Goal: Information Seeking & Learning: Learn about a topic

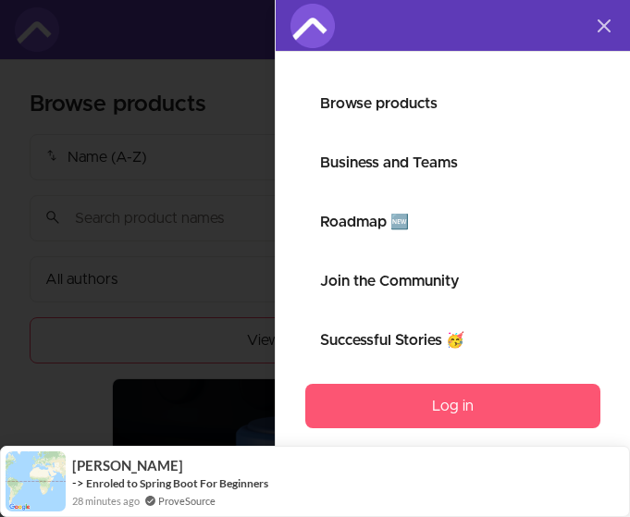
click at [509, 410] on link "Log in" at bounding box center [452, 406] width 295 height 44
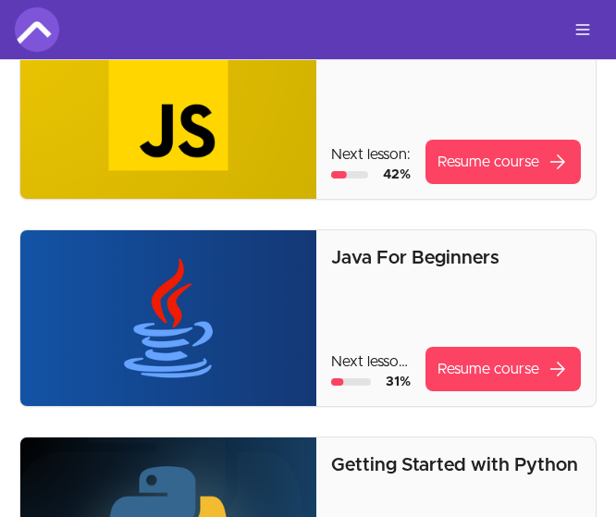
scroll to position [164, 0]
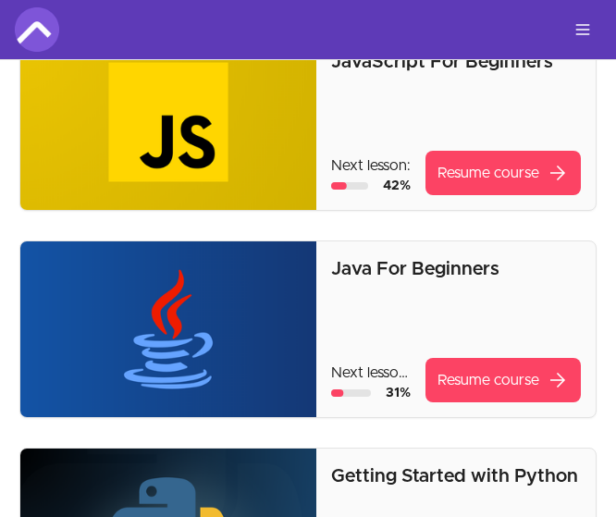
click at [410, 265] on p "Java For Beginners" at bounding box center [456, 269] width 250 height 26
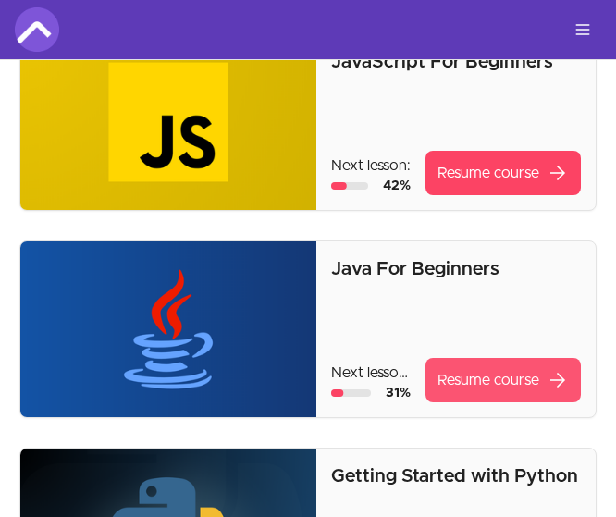
click at [472, 378] on link "Resume course arrow_forward" at bounding box center [502, 380] width 155 height 44
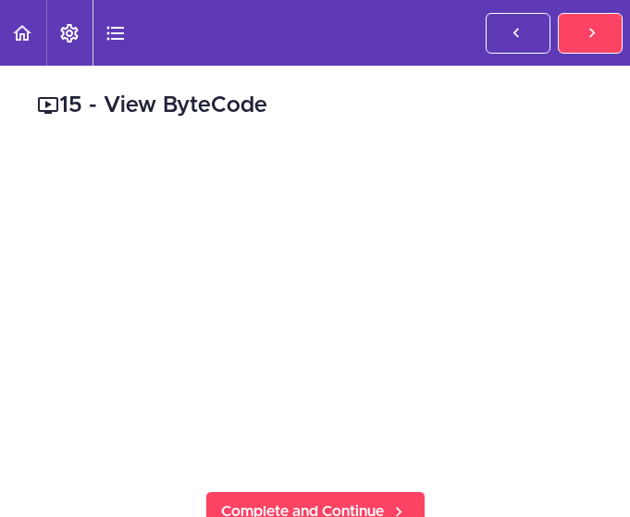
click at [614, 247] on html "Autoplay Autocomplete Previous Lesson Complete and Continue Java For Beginners …" at bounding box center [315, 267] width 630 height 535
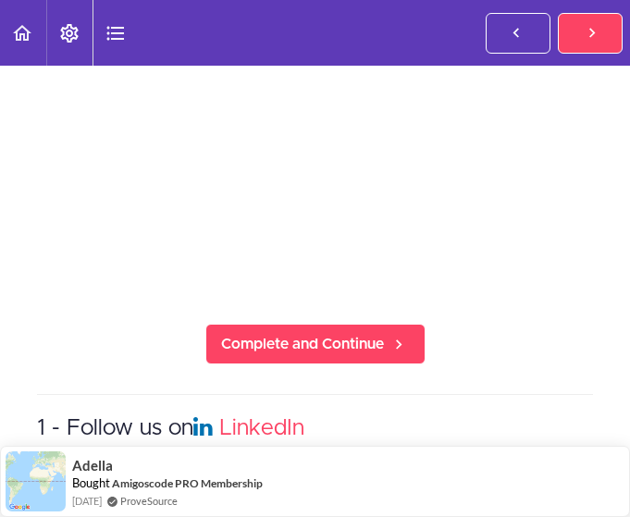
scroll to position [60, 0]
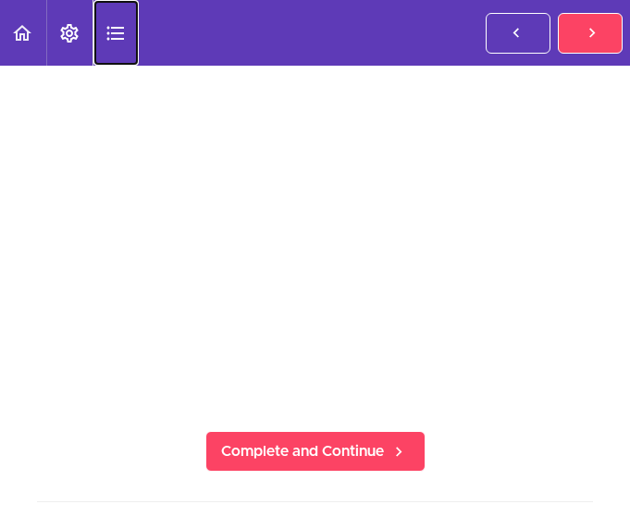
click at [115, 28] on use "Course Sidebar" at bounding box center [115, 33] width 18 height 14
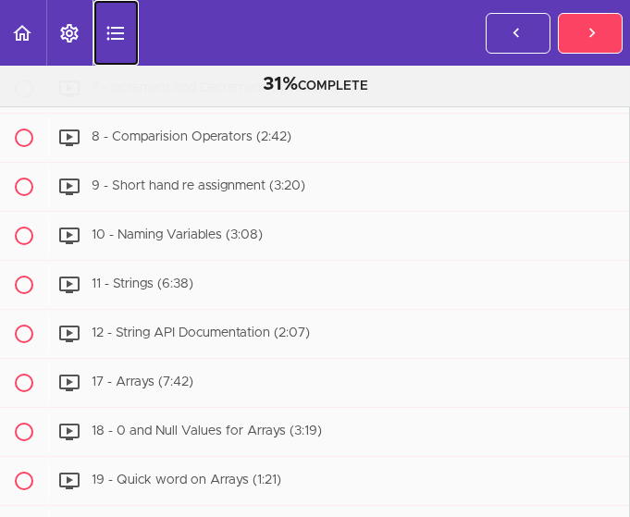
scroll to position [1784, 0]
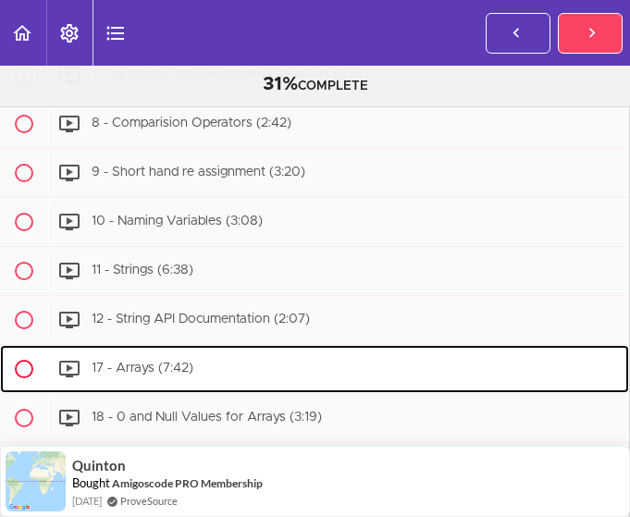
click at [156, 358] on div "17 - Arrays (7:42)" at bounding box center [338, 369] width 581 height 41
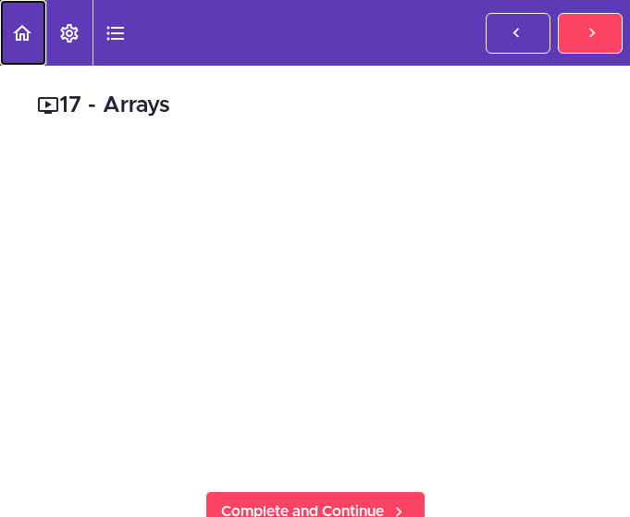
click at [32, 43] on icon "Back to course curriculum" at bounding box center [22, 33] width 22 height 22
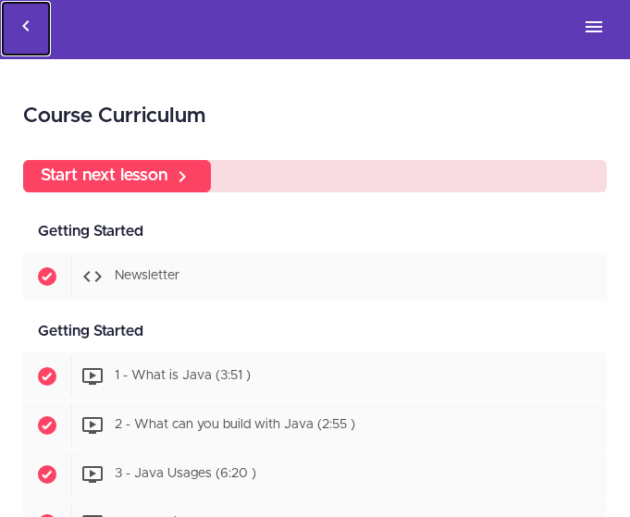
click at [24, 28] on use "Back to courses" at bounding box center [25, 25] width 6 height 11
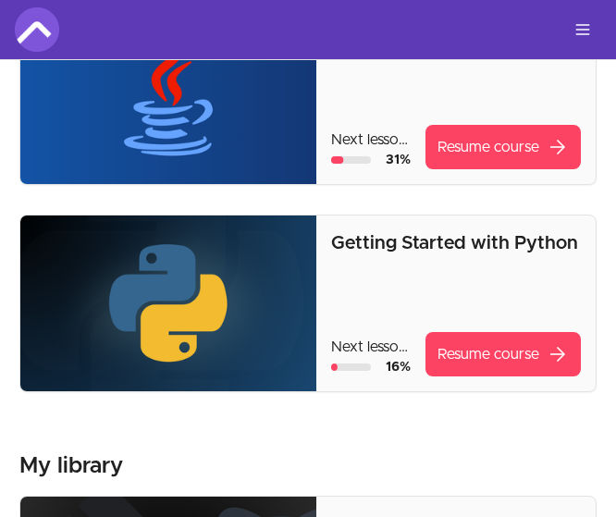
scroll to position [401, 0]
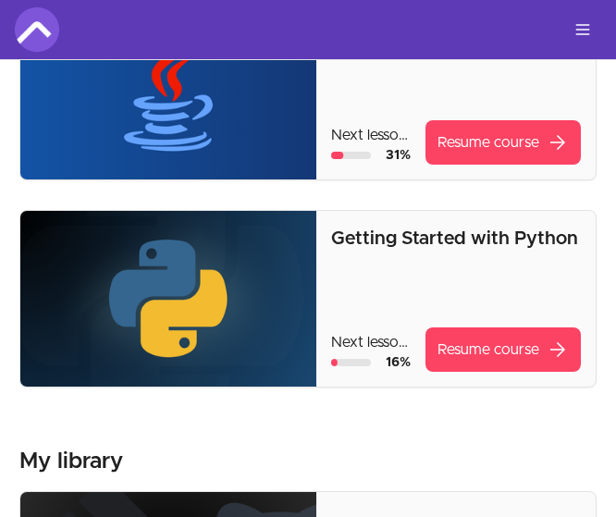
click at [422, 307] on div "Getting Started with Python Next lesson: Dynamically Typed 16 % Resume course a…" at bounding box center [456, 299] width 250 height 146
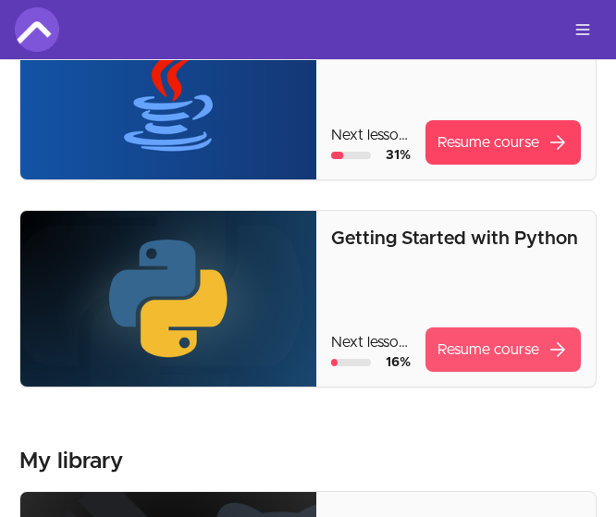
click at [426, 361] on link "Resume course arrow_forward" at bounding box center [502, 349] width 155 height 44
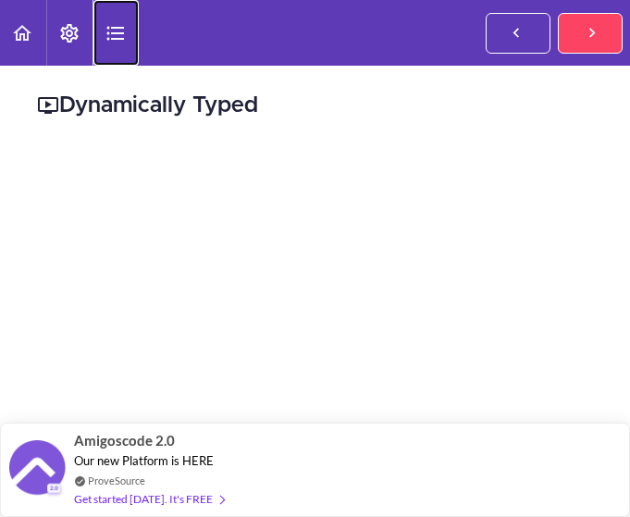
click at [113, 34] on icon "Course Sidebar" at bounding box center [115, 33] width 22 height 22
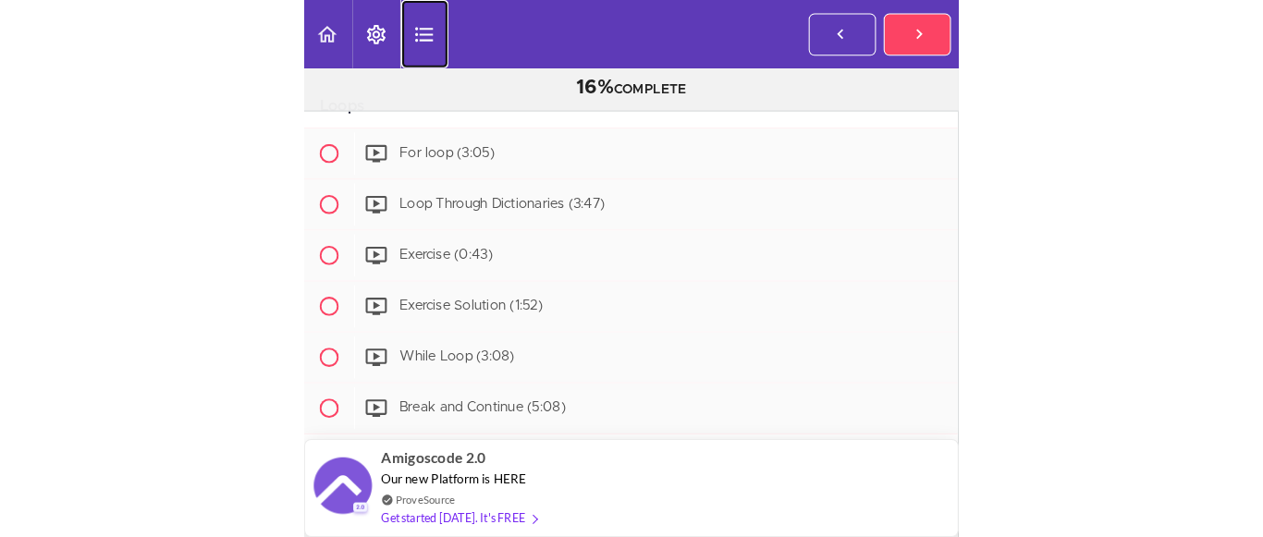
scroll to position [1796, 0]
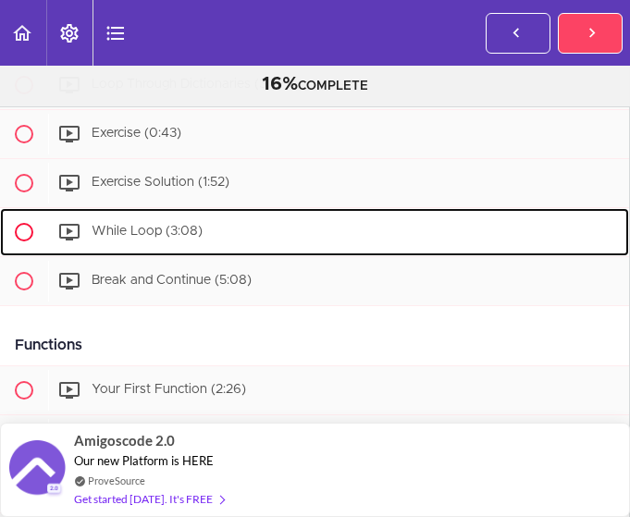
click at [315, 220] on div "While Loop (3:08)" at bounding box center [338, 232] width 581 height 41
